Goal: Information Seeking & Learning: Learn about a topic

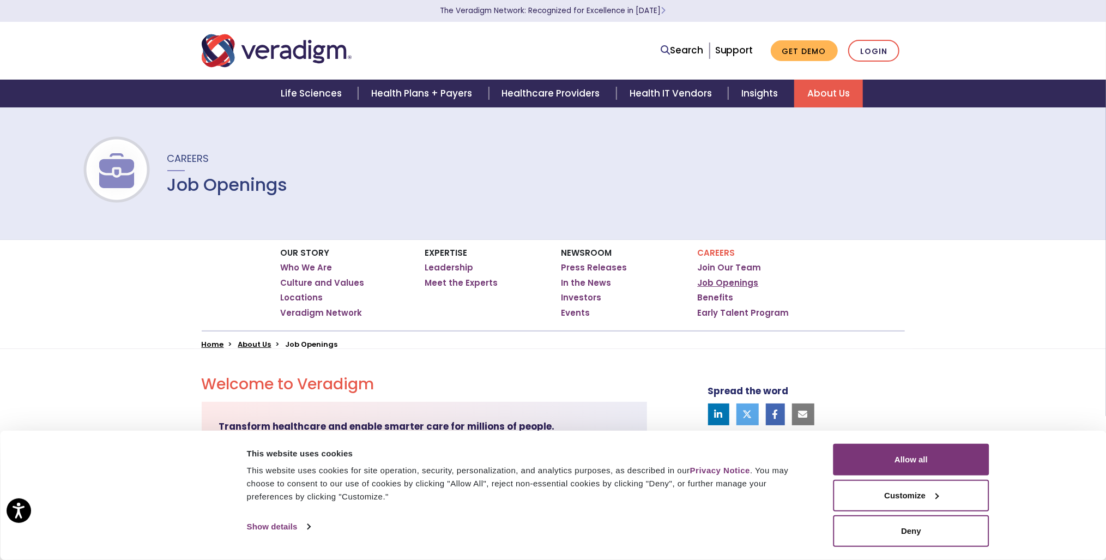
click at [730, 281] on link "Job Openings" at bounding box center [728, 282] width 61 height 11
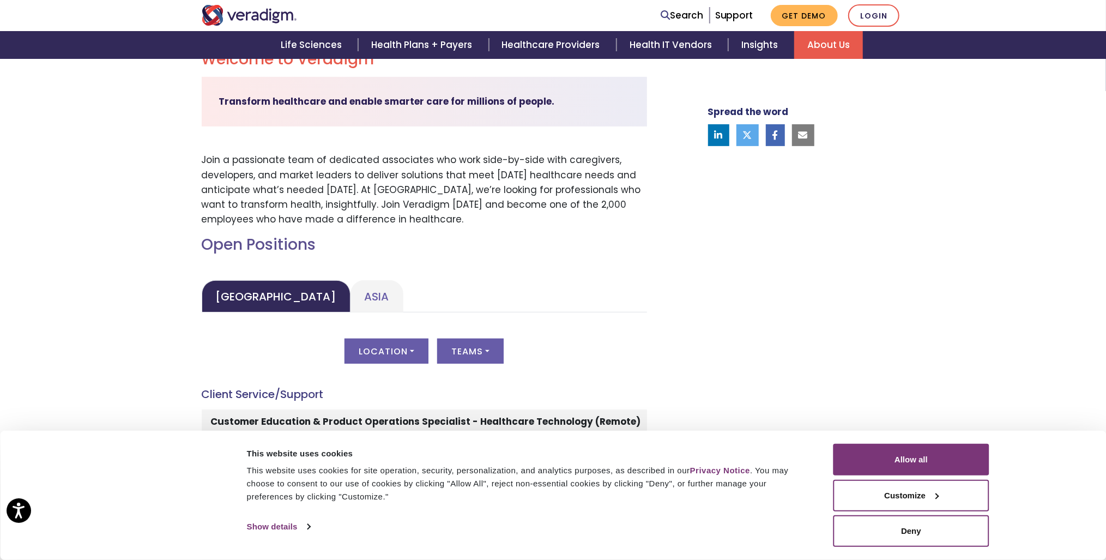
scroll to position [581, 0]
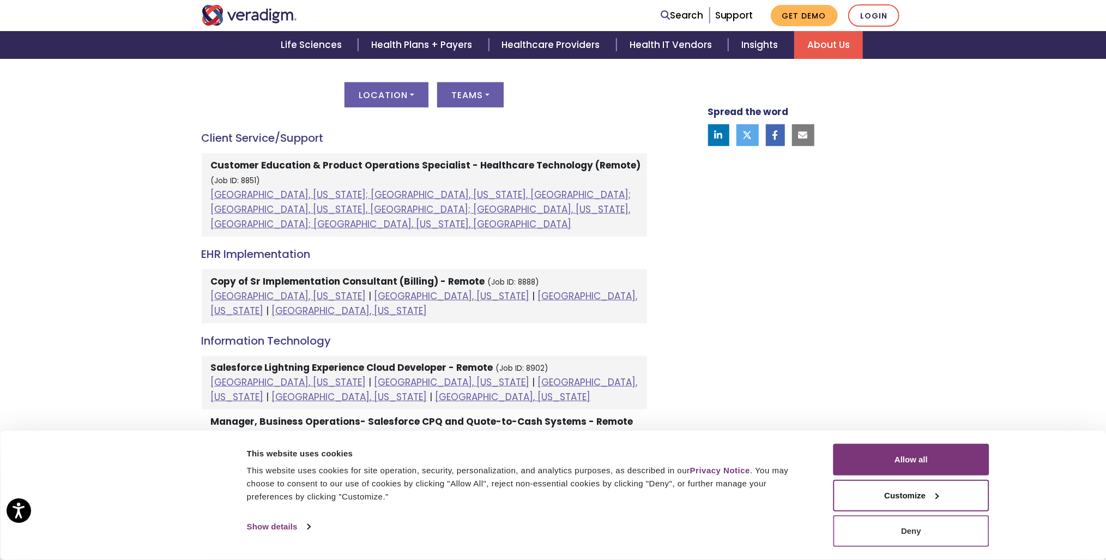
click at [921, 533] on button "Deny" at bounding box center [911, 531] width 156 height 32
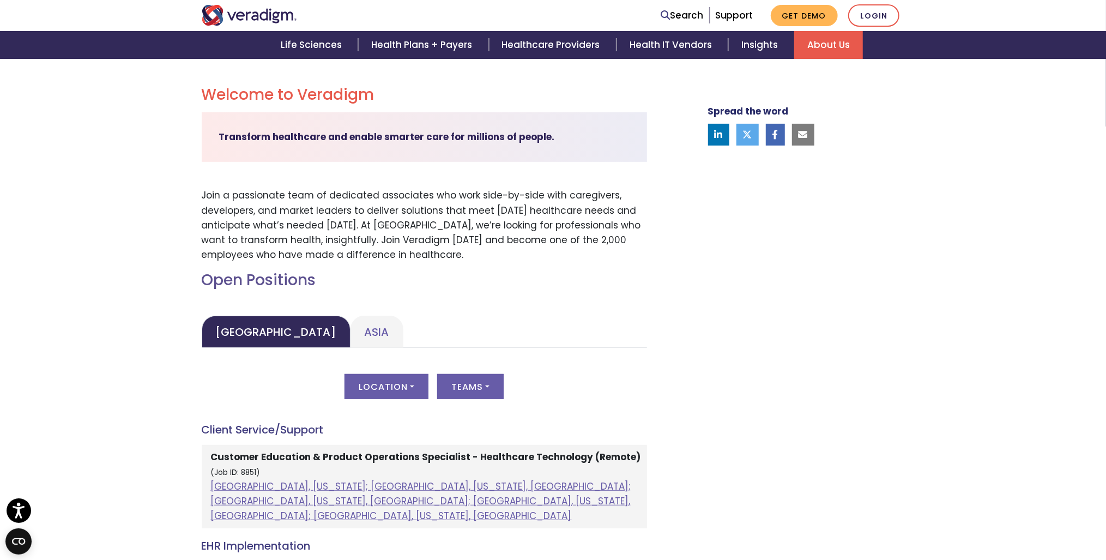
scroll to position [291, 0]
click at [472, 380] on button "Teams" at bounding box center [470, 385] width 66 height 25
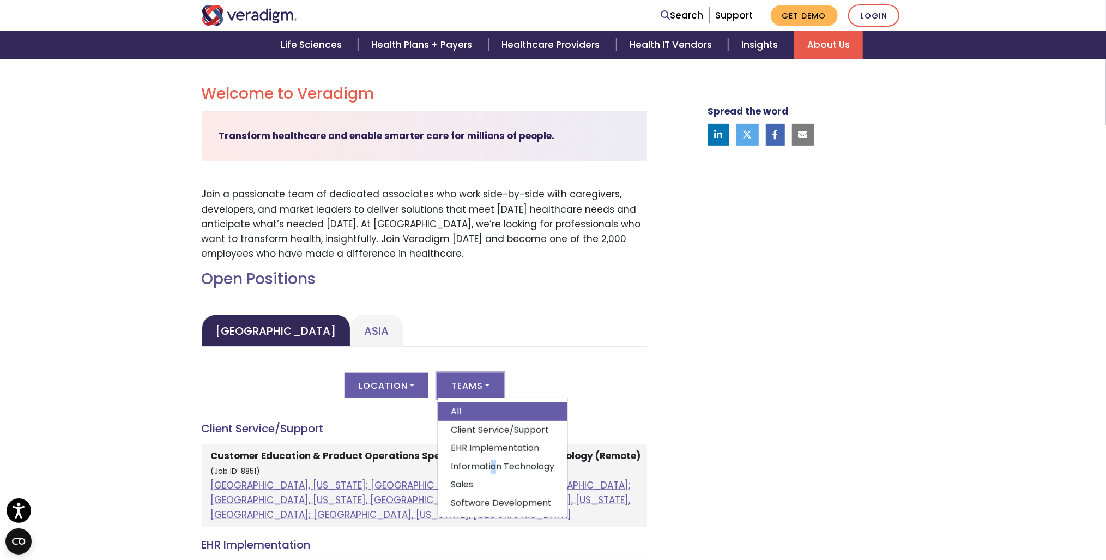
click at [493, 461] on link "Information Technology" at bounding box center [503, 466] width 130 height 19
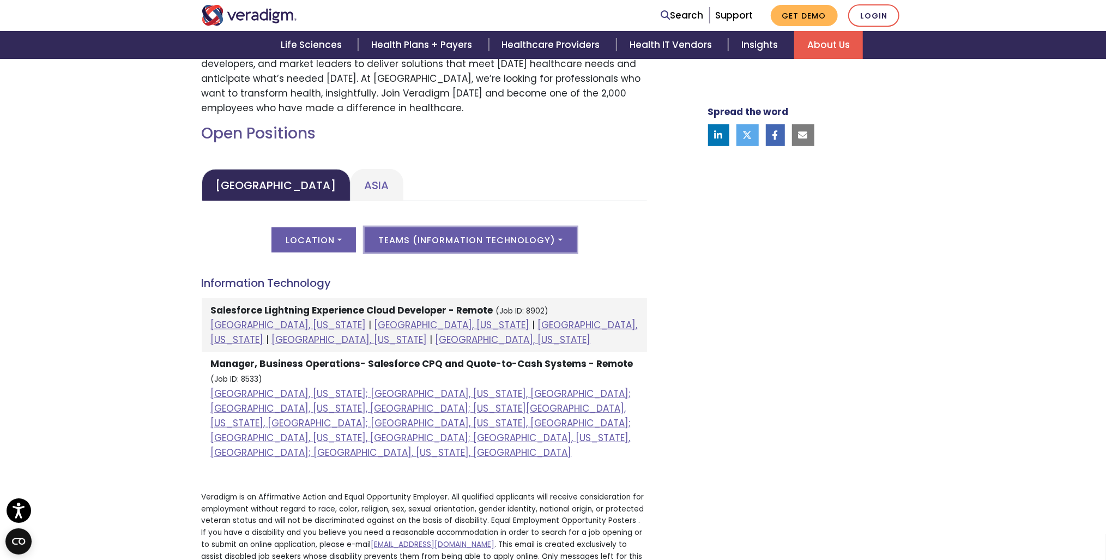
scroll to position [581, 0]
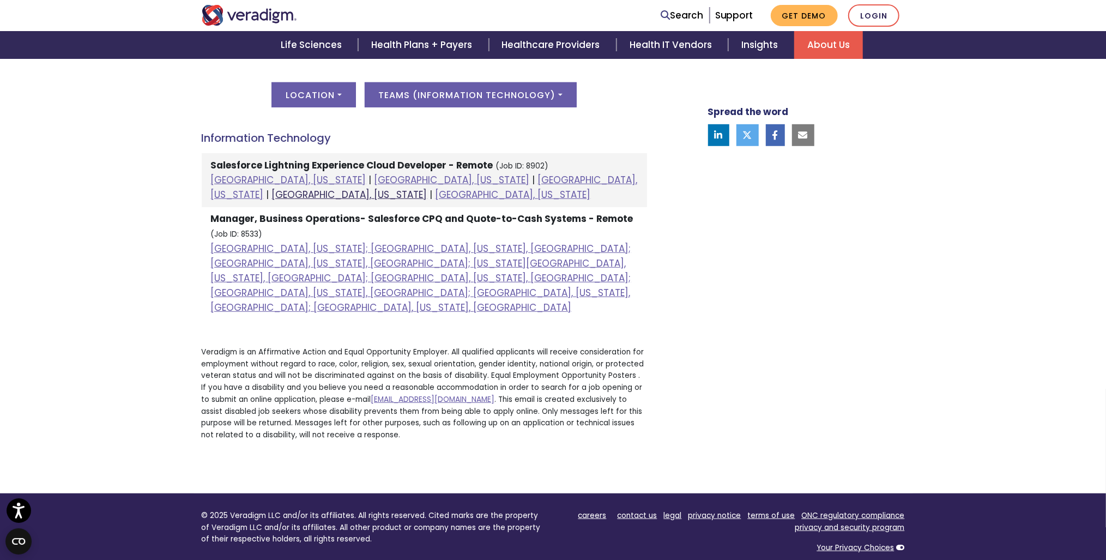
click at [427, 188] on link "[GEOGRAPHIC_DATA], [US_STATE]" at bounding box center [349, 194] width 155 height 13
